Goal: Task Accomplishment & Management: Use online tool/utility

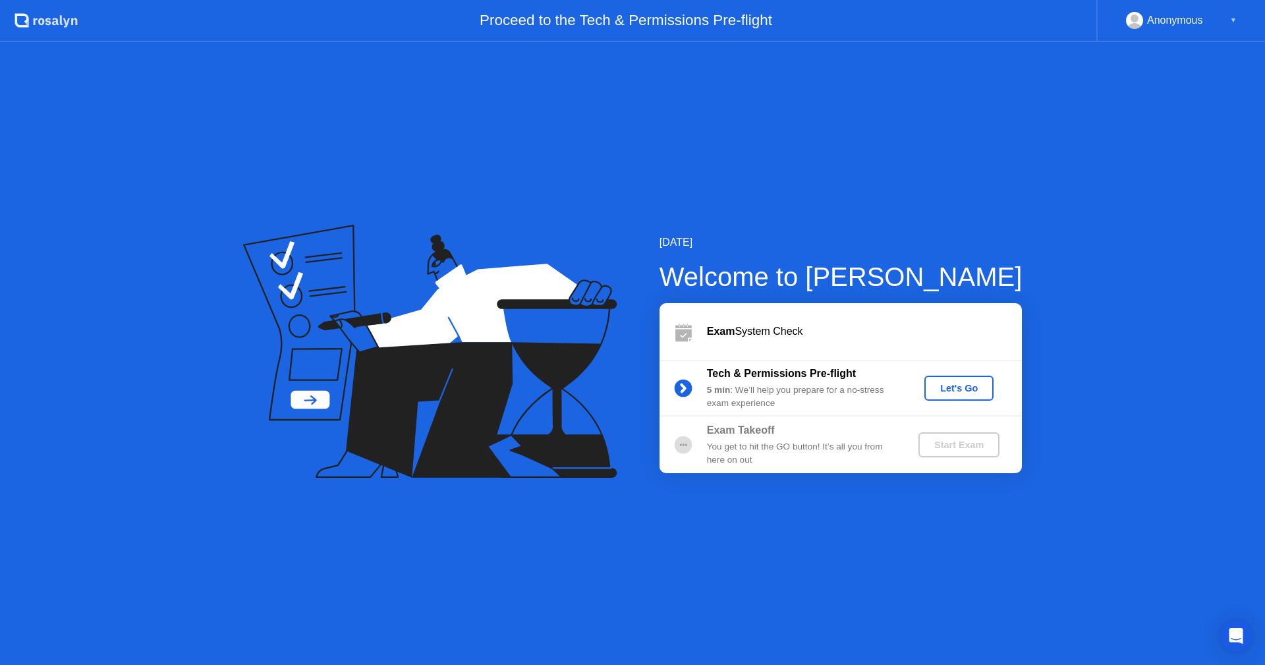
click at [967, 383] on div "Let's Go" at bounding box center [958, 388] width 59 height 11
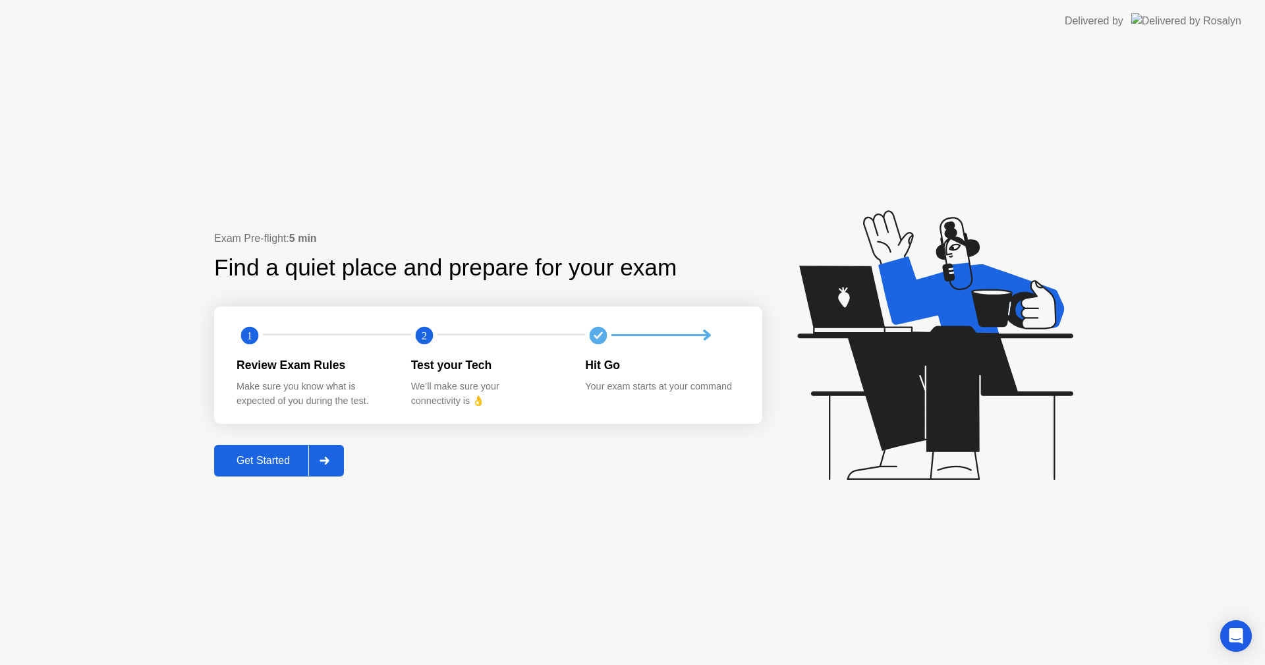
click at [331, 456] on div at bounding box center [324, 460] width 32 height 30
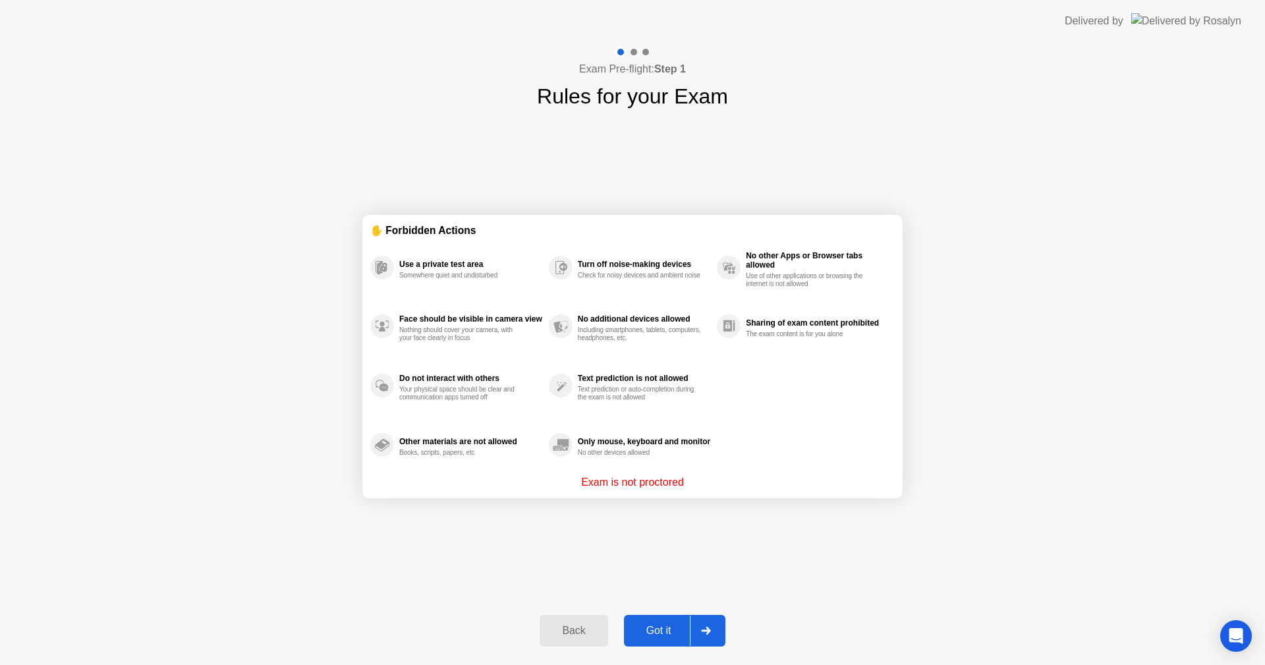
click at [655, 625] on div "Got it" at bounding box center [659, 630] width 62 height 12
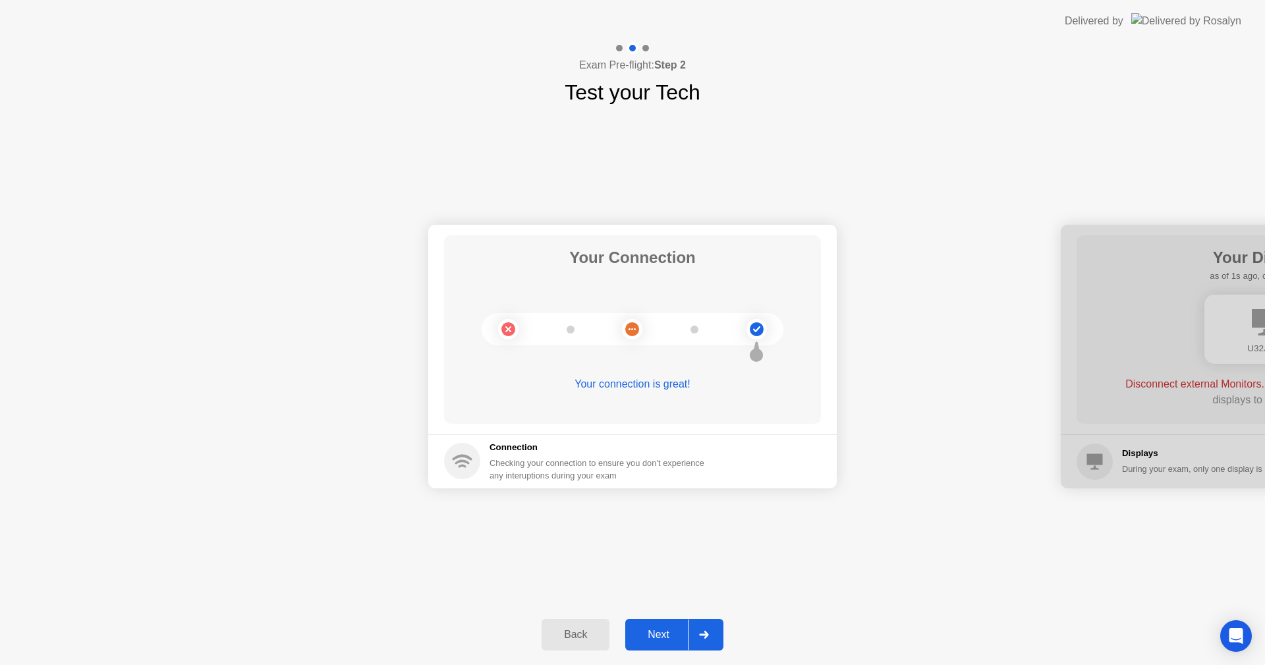
click at [671, 634] on div "Next" at bounding box center [658, 634] width 59 height 12
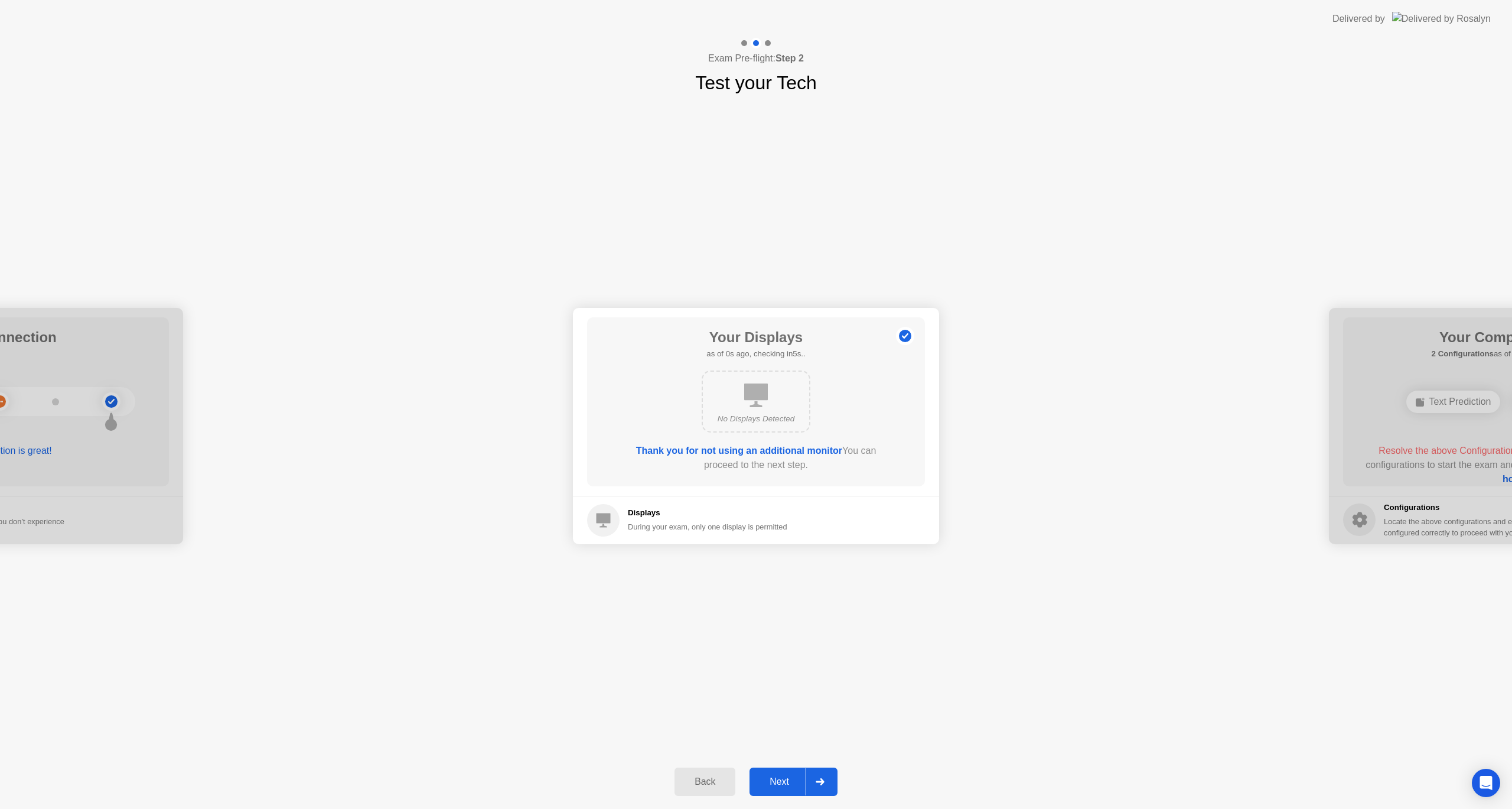
click at [781, 596] on button "Next" at bounding box center [794, 782] width 88 height 29
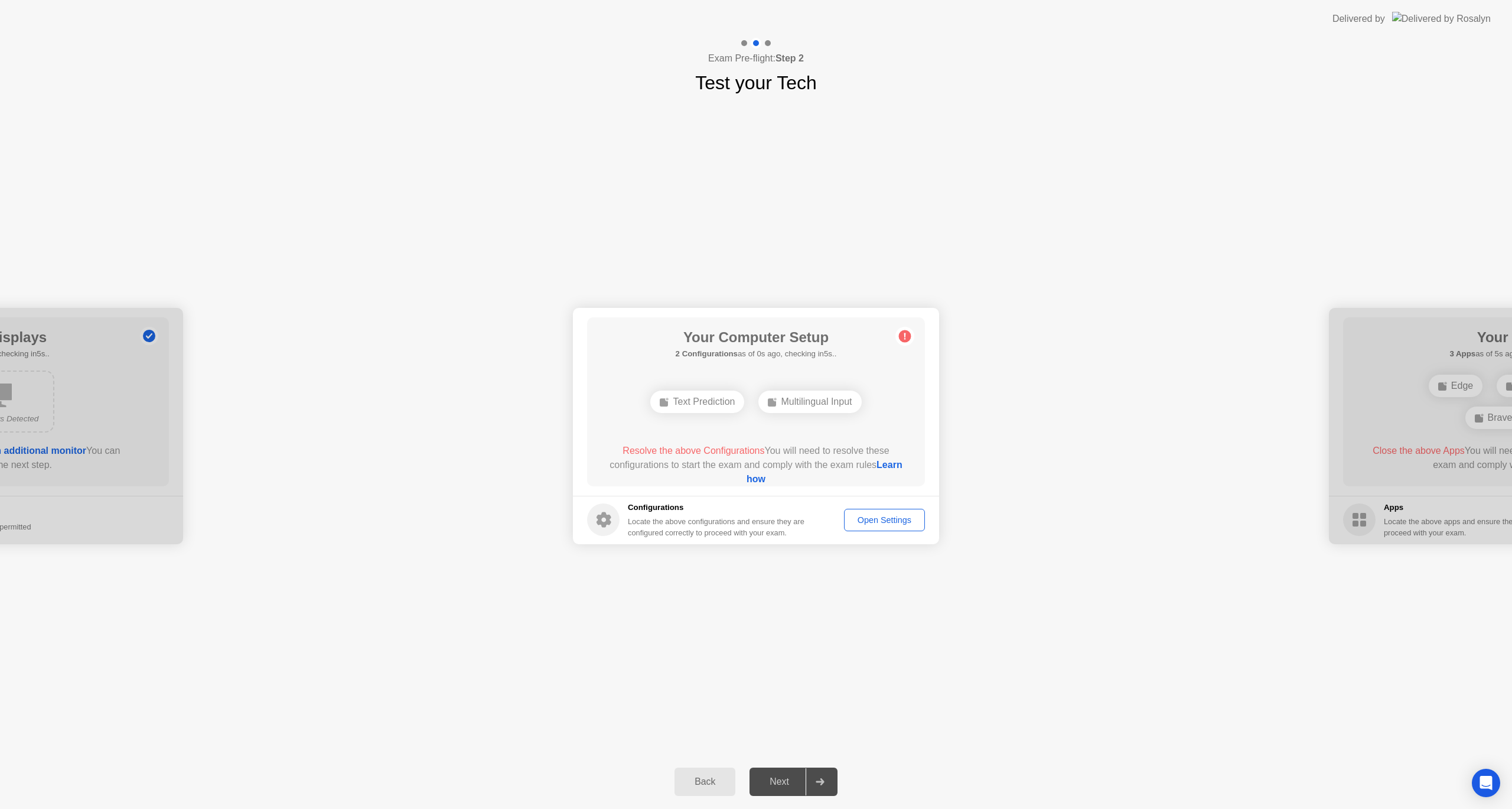
click at [867, 515] on div "Open Settings" at bounding box center [884, 519] width 73 height 10
click at [786, 596] on div "Next" at bounding box center [779, 781] width 53 height 11
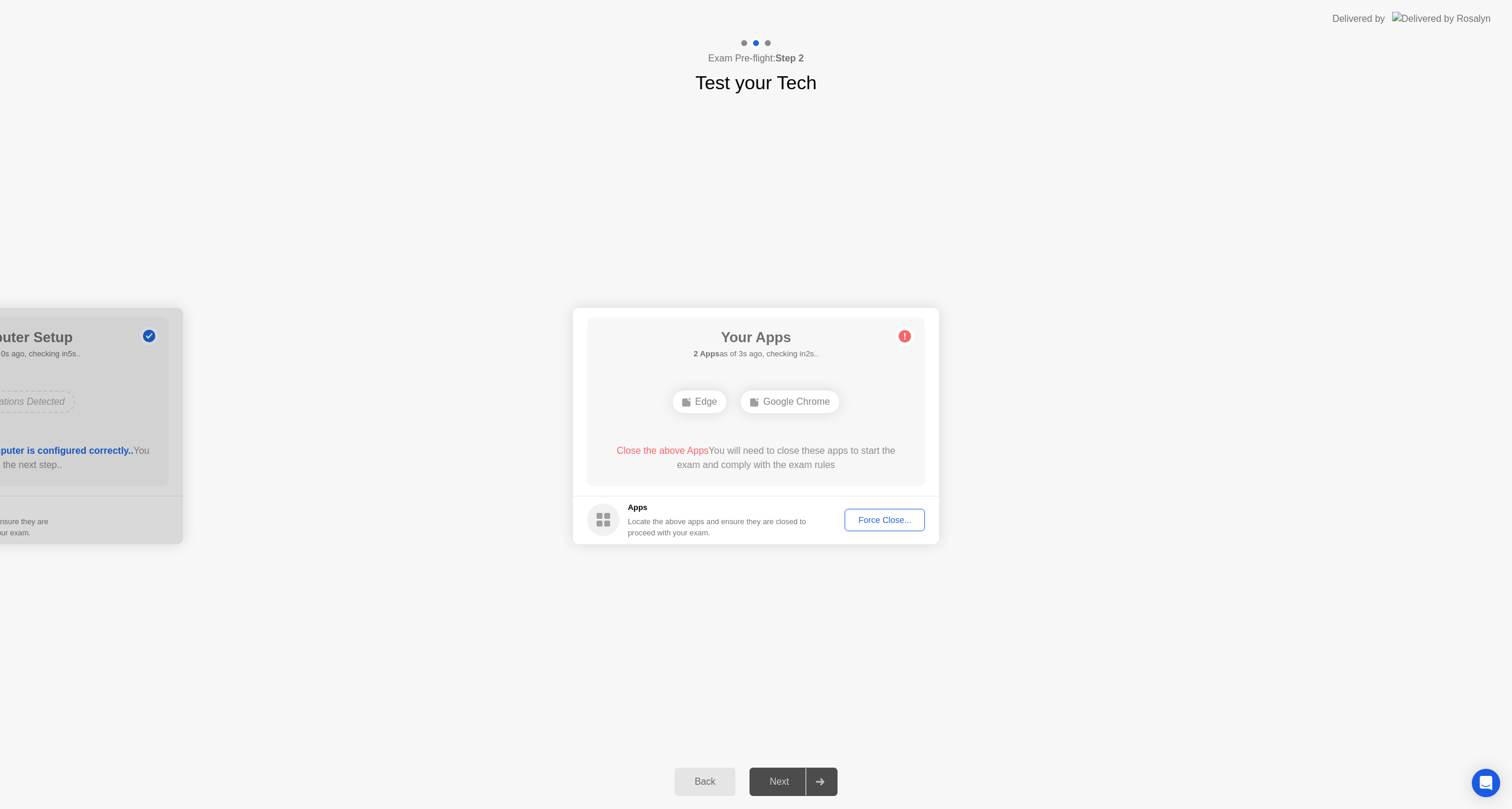
click at [967, 596] on div "Your Connection Your connection is great! Connection Checking your connection t…" at bounding box center [756, 425] width 1512 height 657
click at [934, 596] on div "Your Connection Your connection is great! Connection Checking your connection t…" at bounding box center [756, 425] width 1512 height 657
click at [968, 596] on div "Your Connection Your connection is great! Connection Checking your connection t…" at bounding box center [756, 425] width 1512 height 657
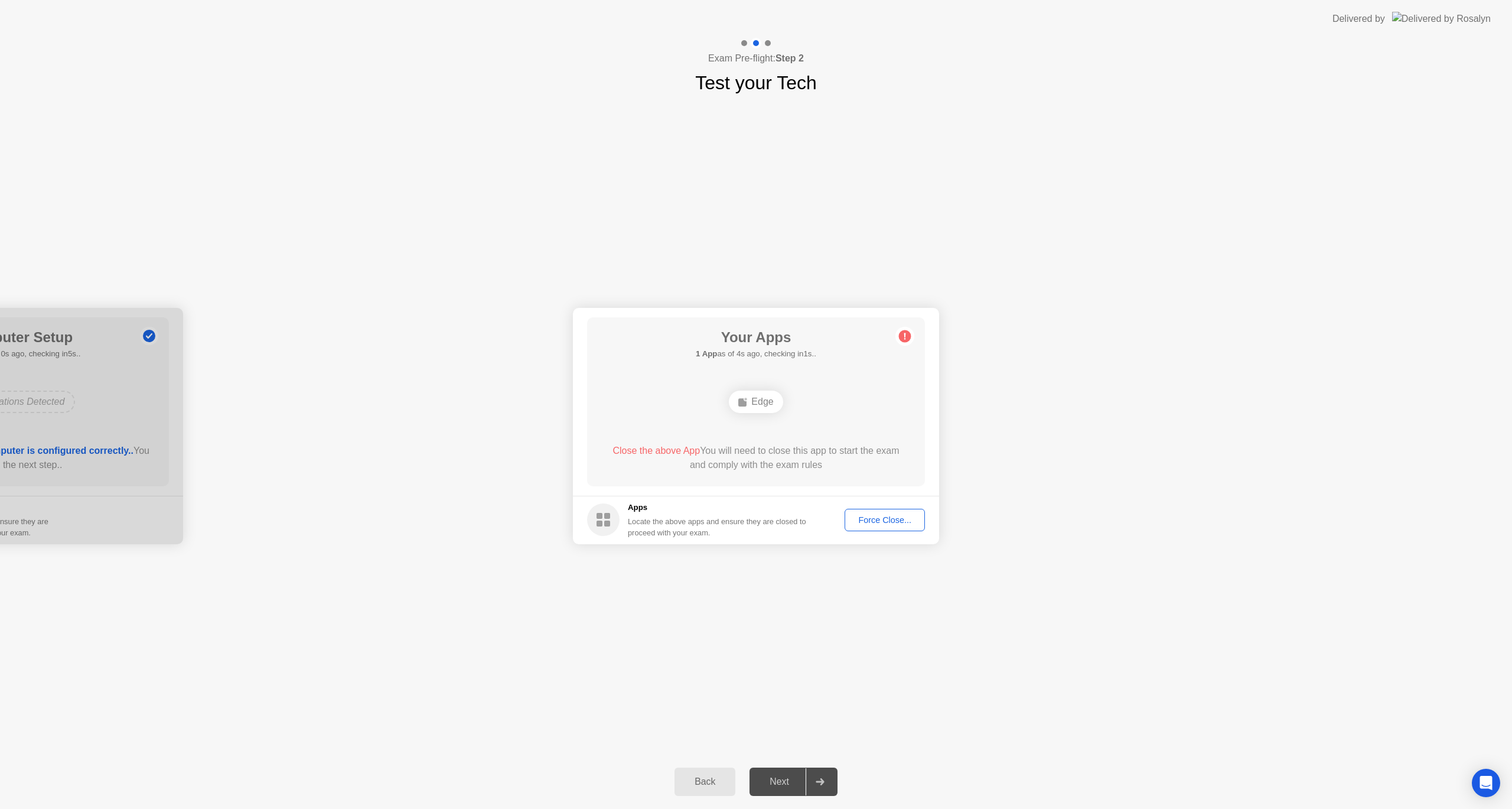
click at [995, 596] on div "Your Connection Your connection is great! Connection Checking your connection t…" at bounding box center [756, 425] width 1512 height 657
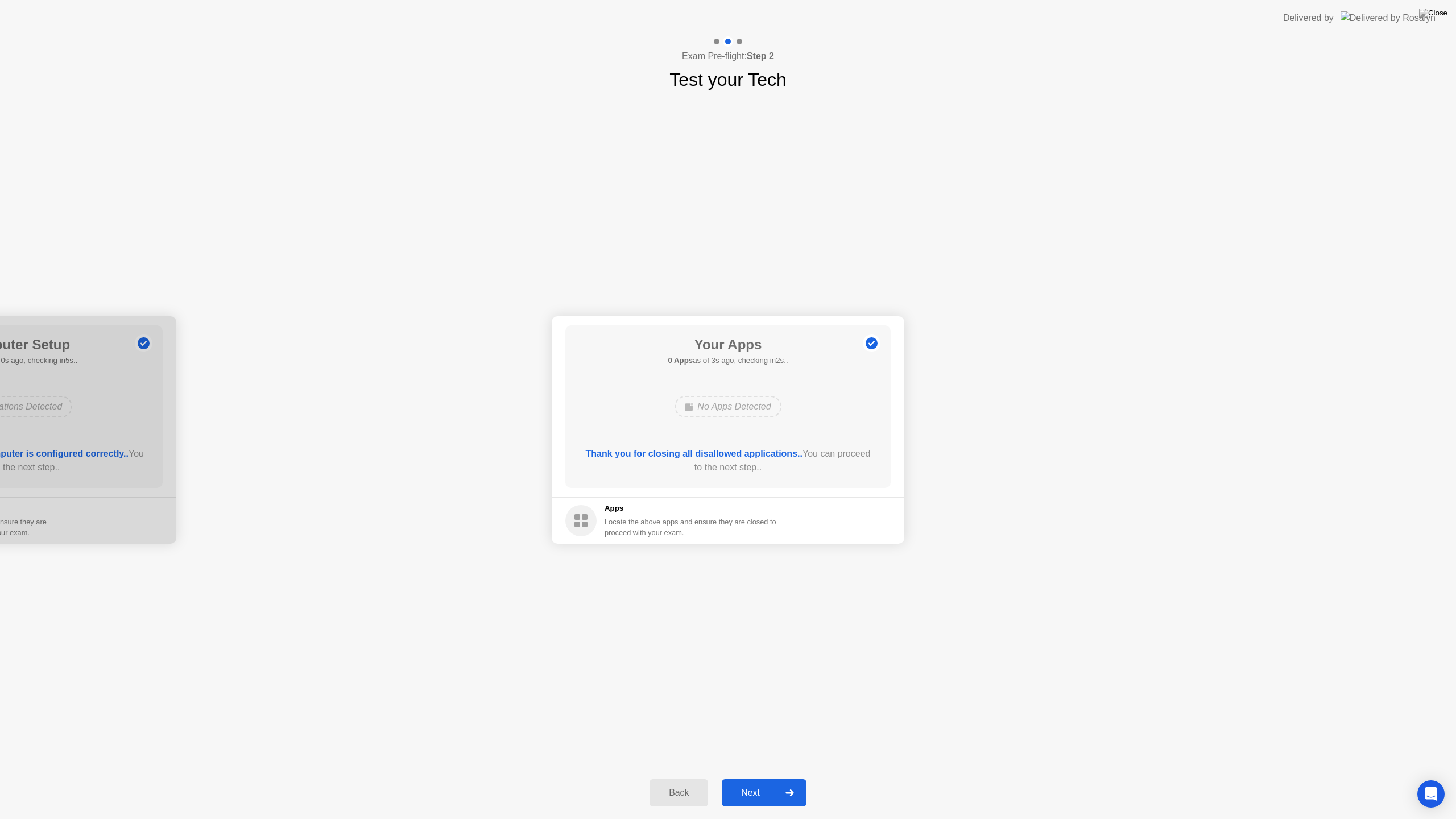
click at [751, 574] on div "Next" at bounding box center [750, 793] width 51 height 10
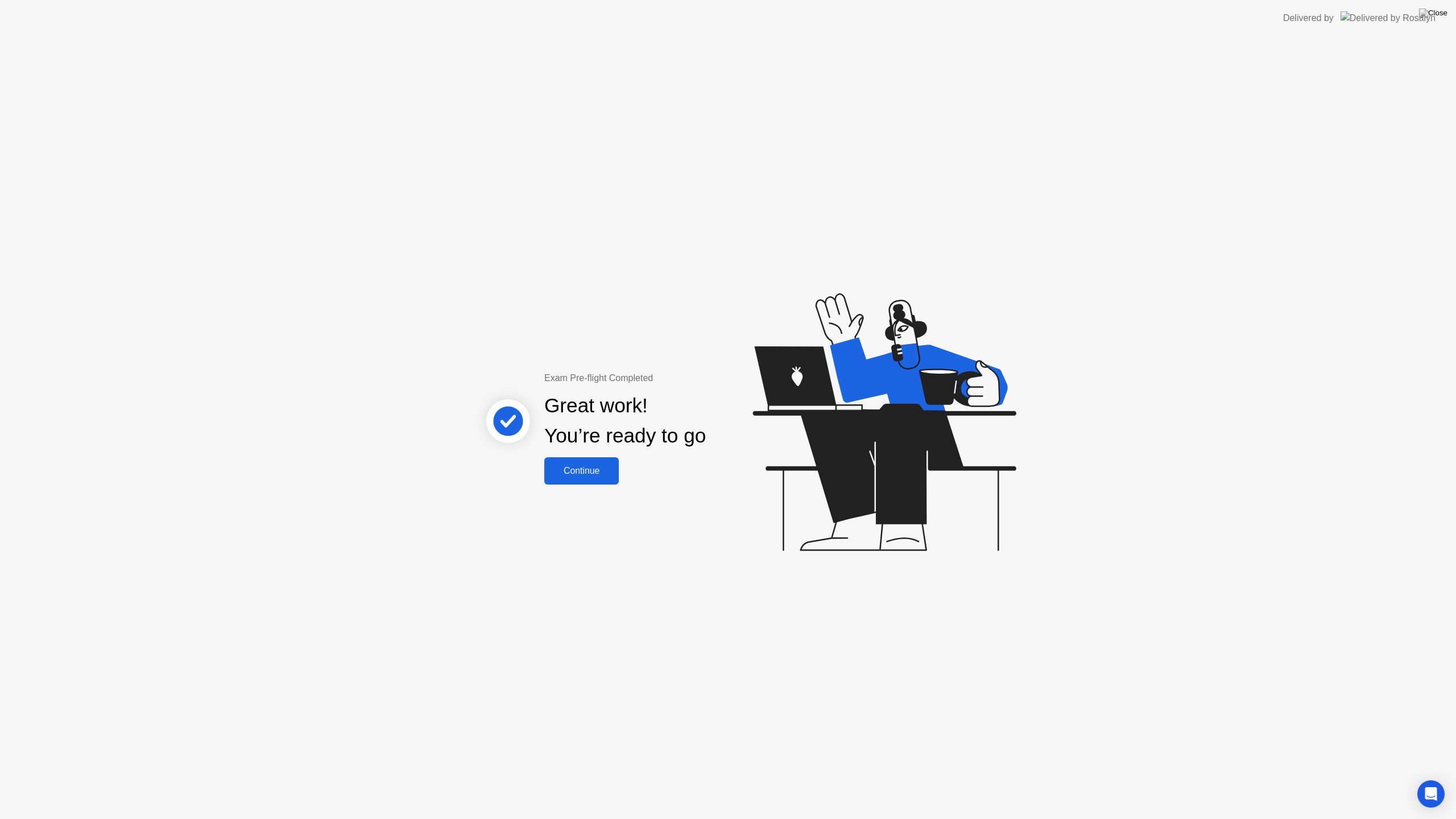
click at [599, 473] on div "Continue" at bounding box center [581, 471] width 67 height 10
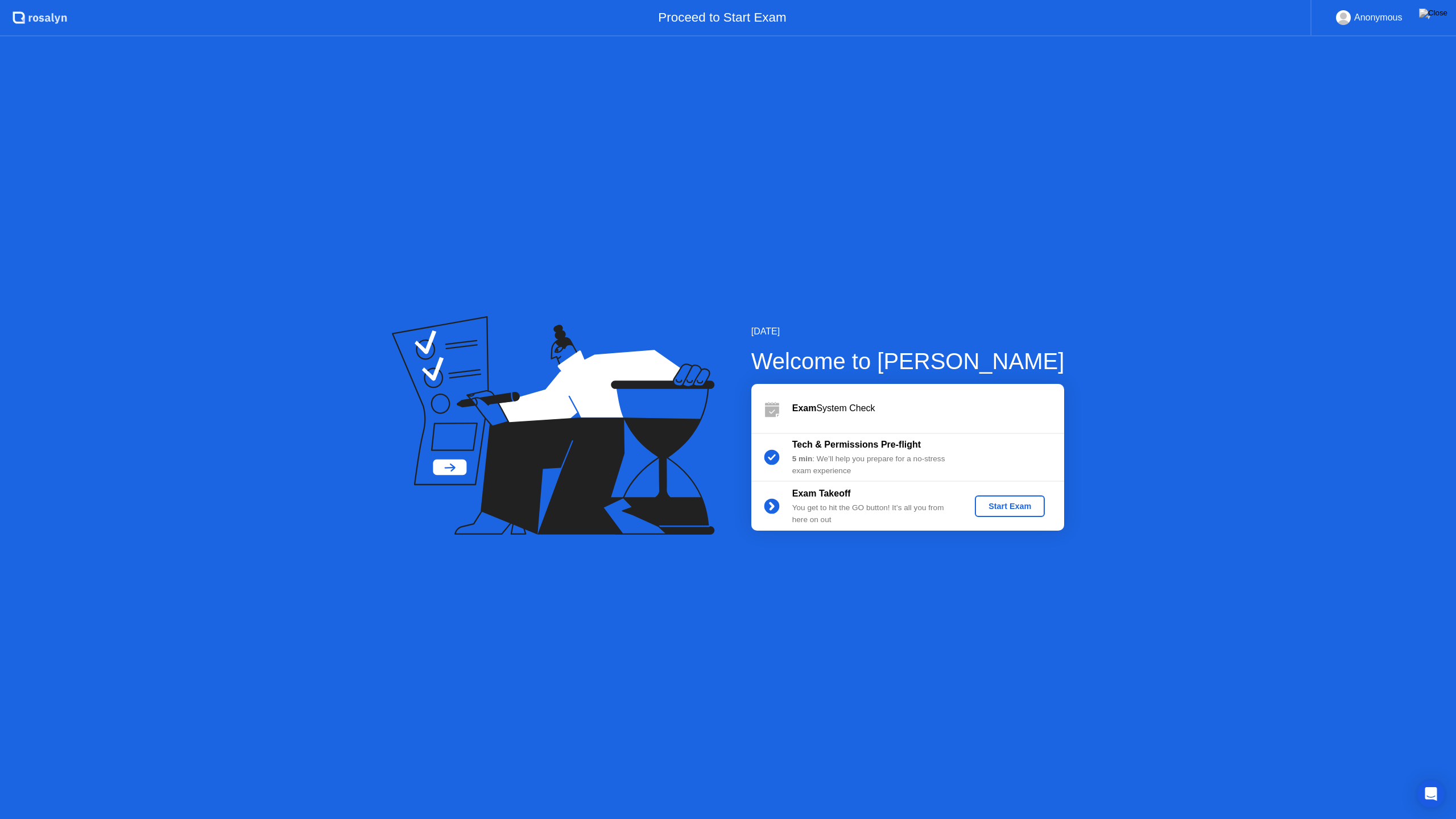
click at [1022, 506] on div "Start Exam" at bounding box center [1010, 506] width 60 height 10
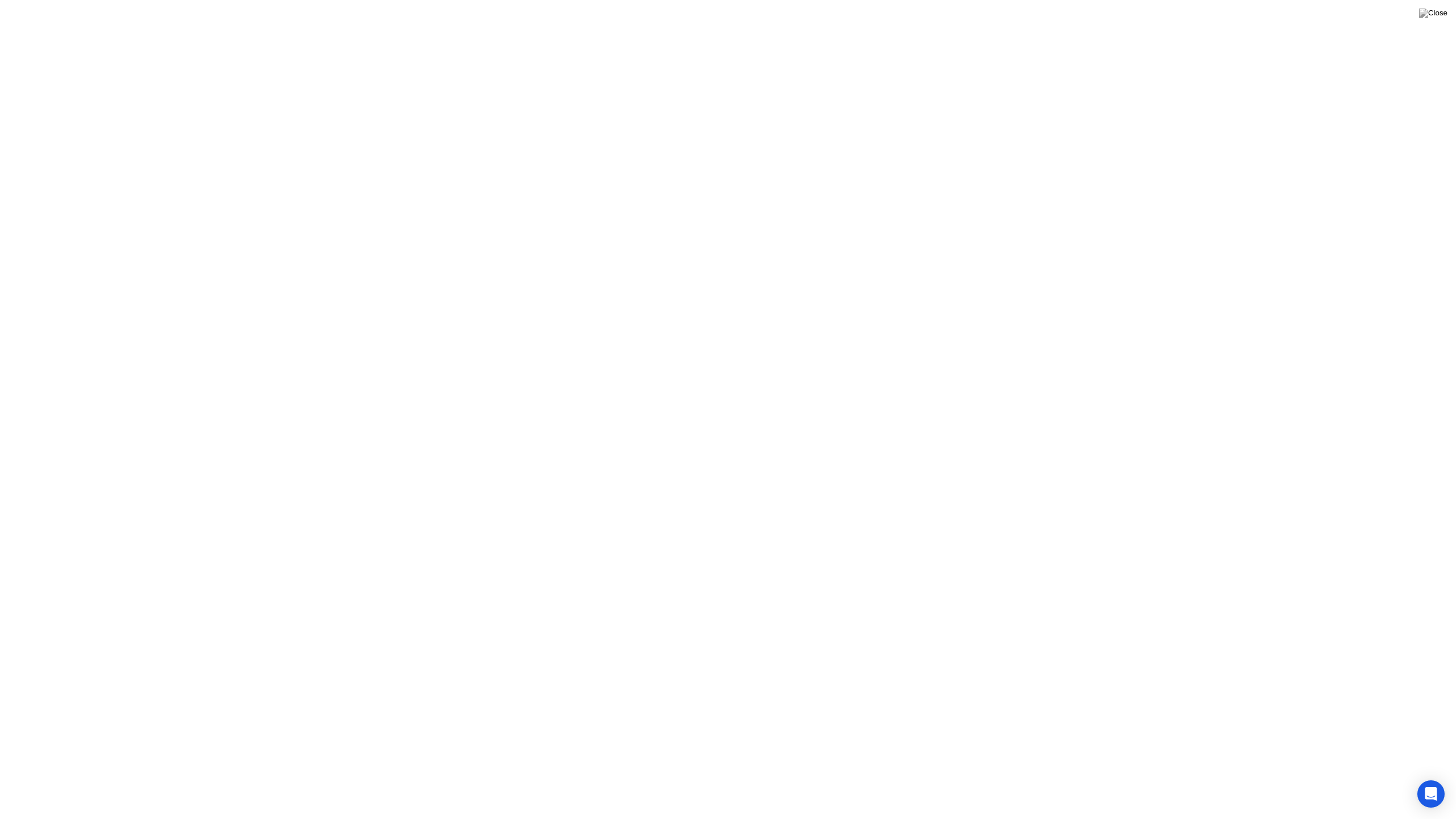
drag, startPoint x: 654, startPoint y: 806, endPoint x: 130, endPoint y: 801, distance: 524.0
click div "Move"
click at [213, 574] on div "Exam Rules" at bounding box center [183, 779] width 66 height 36
click at [211, 574] on button "Exam Rules" at bounding box center [184, 779] width 60 height 10
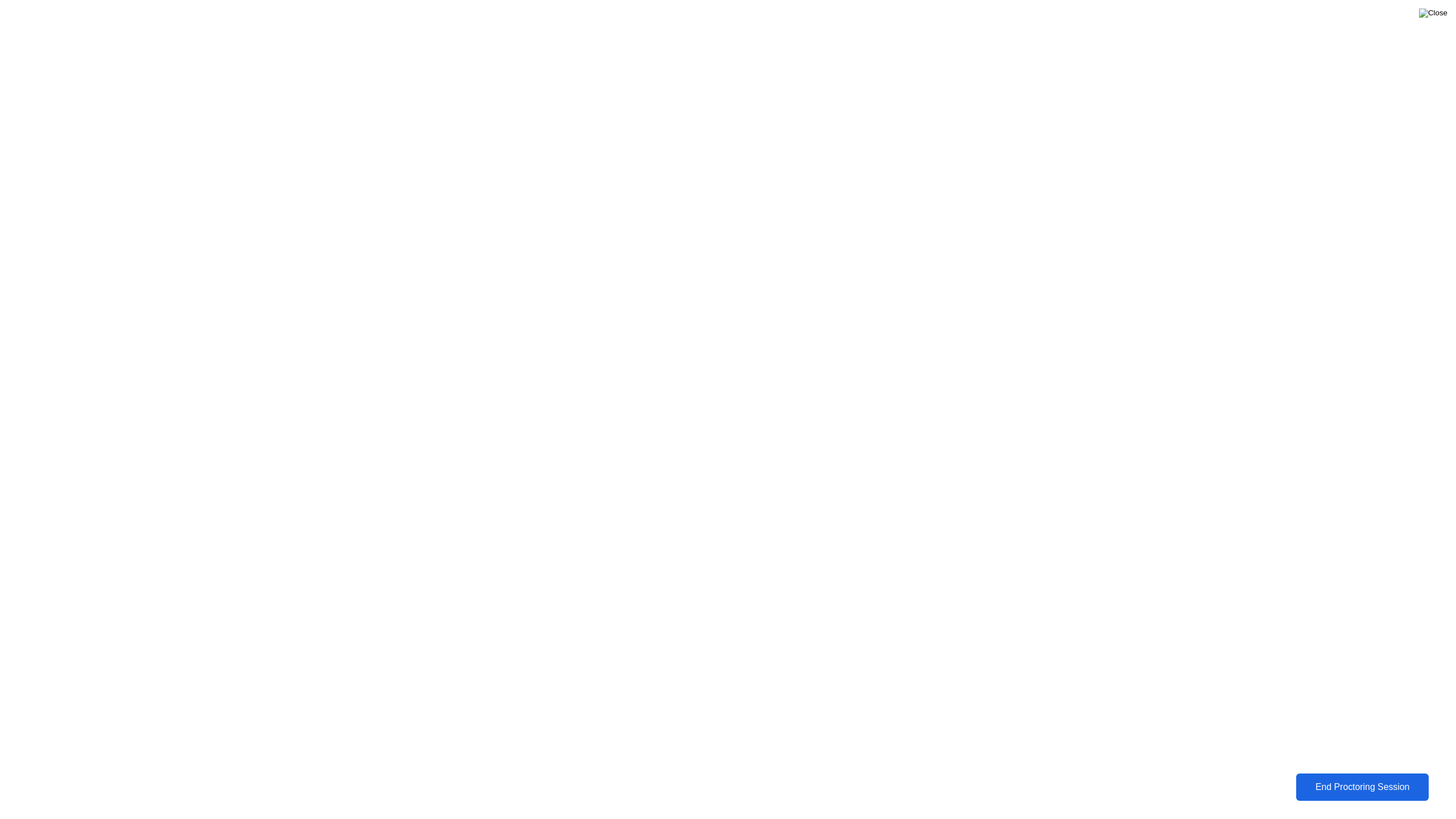
click at [1092, 17] on img at bounding box center [1433, 13] width 28 height 10
click at [1092, 574] on div "End Proctoring Session" at bounding box center [1363, 788] width 131 height 11
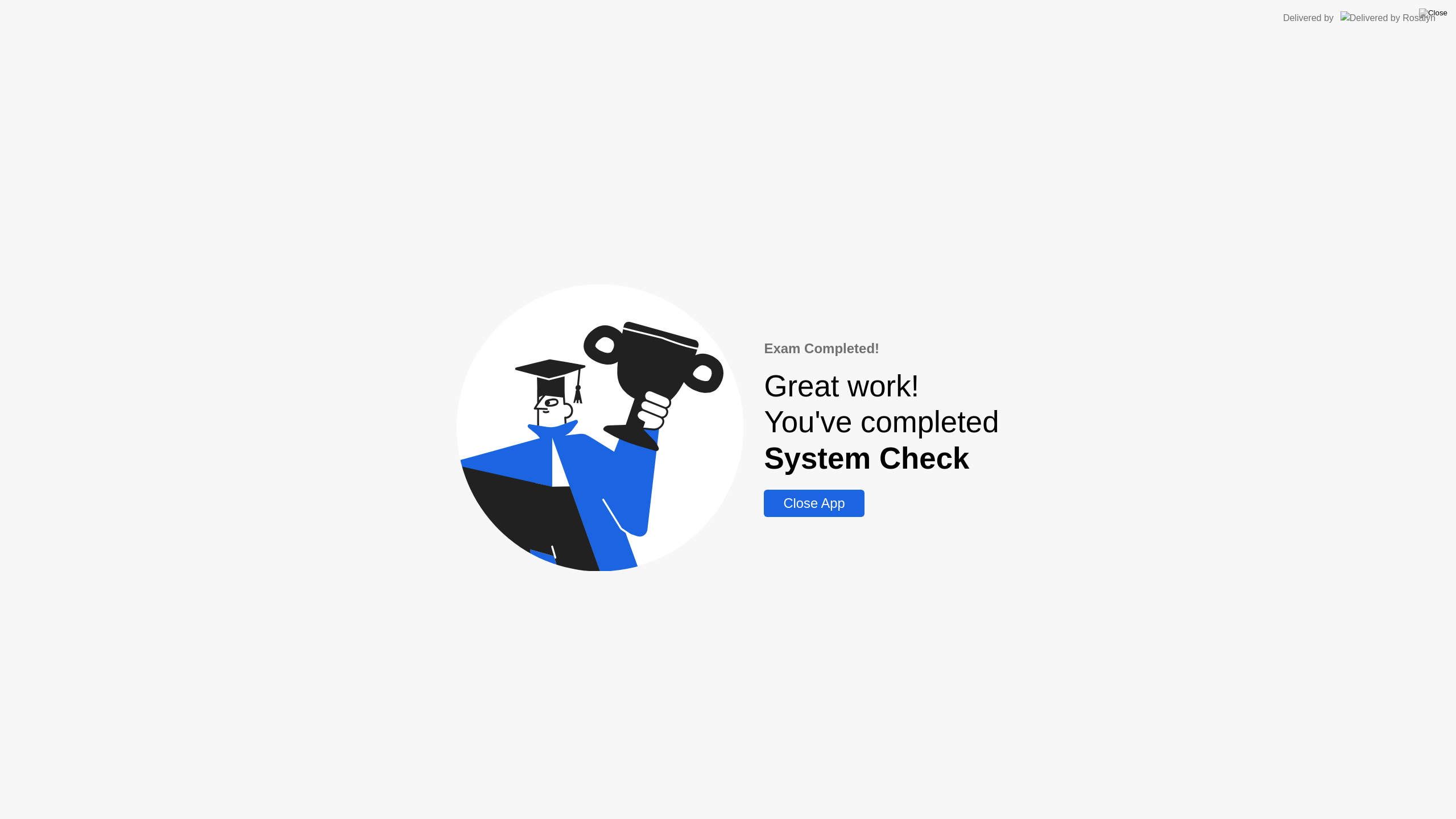
click at [833, 503] on div "Close App" at bounding box center [813, 504] width 93 height 16
